Goal: Check status: Check status

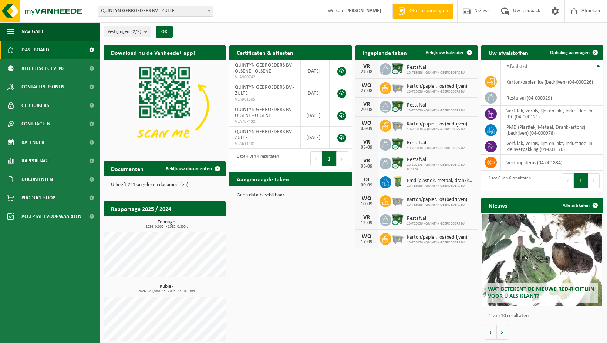
click at [175, 13] on span "QUINTYN GEBROEDERS BV - ZULTE" at bounding box center [155, 11] width 115 height 10
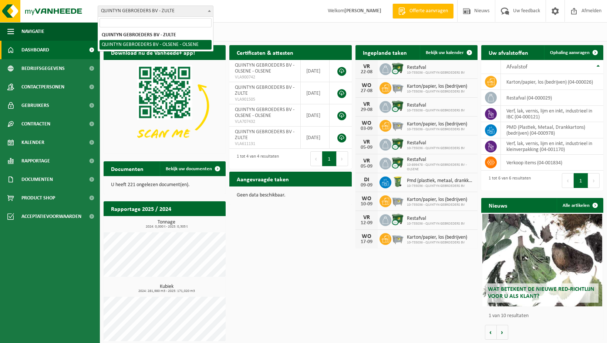
select select "118671"
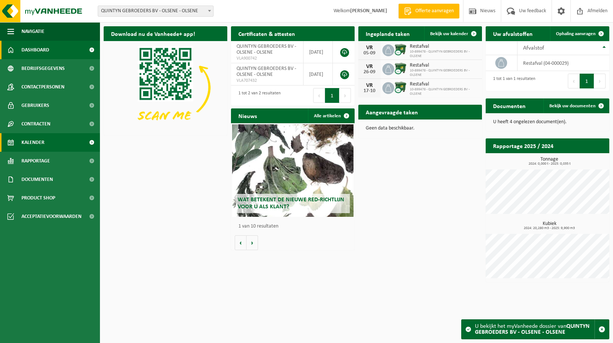
click at [36, 140] on span "Kalender" at bounding box center [32, 142] width 23 height 19
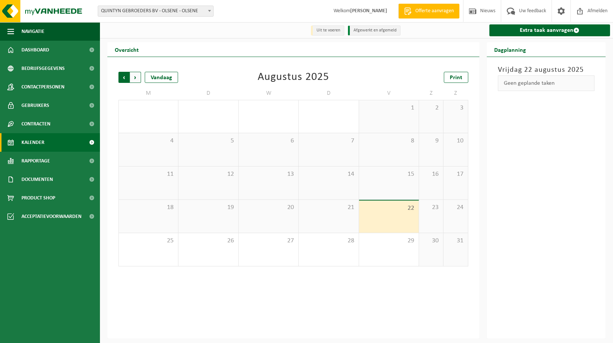
click at [134, 76] on span "Volgende" at bounding box center [135, 77] width 11 height 11
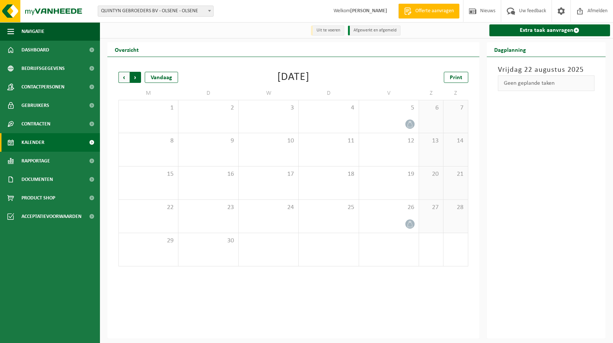
click at [123, 79] on span "Vorige" at bounding box center [123, 77] width 11 height 11
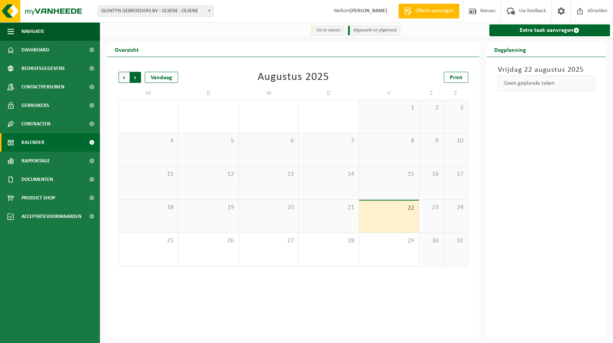
click at [122, 76] on span "Vorige" at bounding box center [123, 77] width 11 height 11
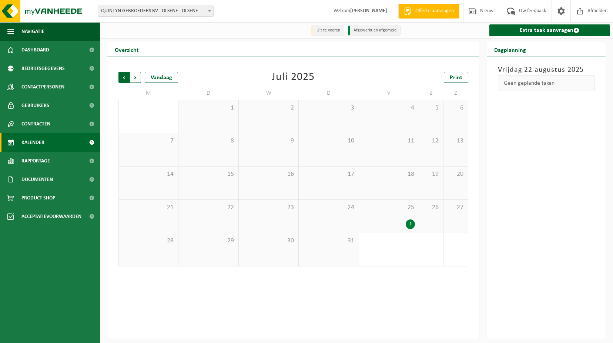
click at [135, 77] on span "Volgende" at bounding box center [135, 77] width 11 height 11
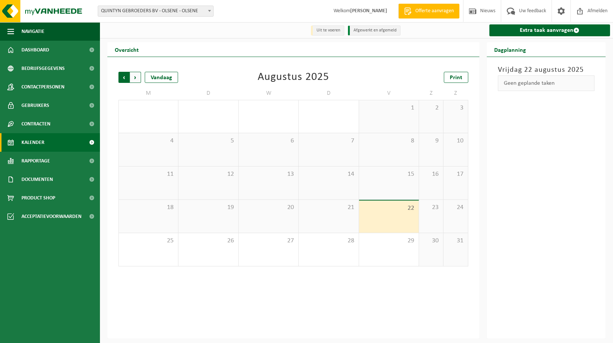
click at [137, 76] on span "Volgende" at bounding box center [135, 77] width 11 height 11
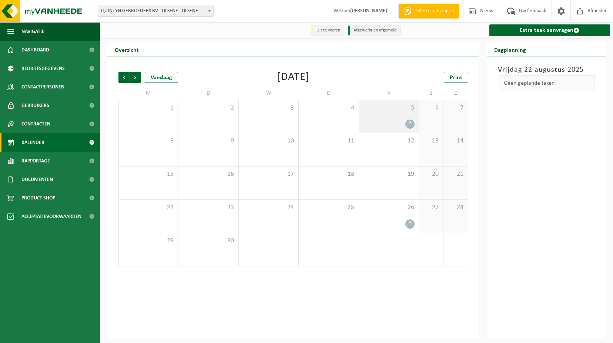
click at [408, 125] on icon at bounding box center [409, 124] width 5 height 6
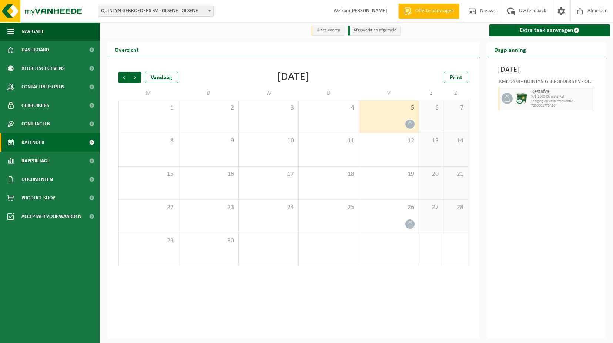
click at [380, 78] on div "Vorige Volgende Vandaag September 2025 Print" at bounding box center [293, 77] width 350 height 11
click at [123, 77] on span "Vorige" at bounding box center [123, 77] width 11 height 11
